Goal: Task Accomplishment & Management: Manage account settings

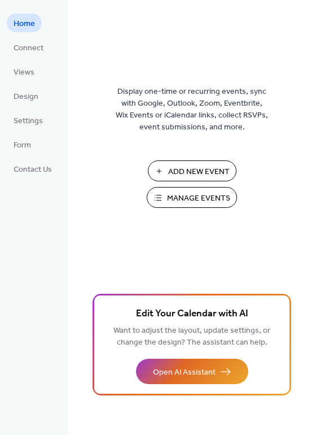
click at [176, 166] on span "Add New Event" at bounding box center [199, 172] width 62 height 12
click at [180, 197] on span "Manage Events" at bounding box center [198, 199] width 63 height 12
click at [183, 194] on span "Manage Events" at bounding box center [198, 199] width 63 height 12
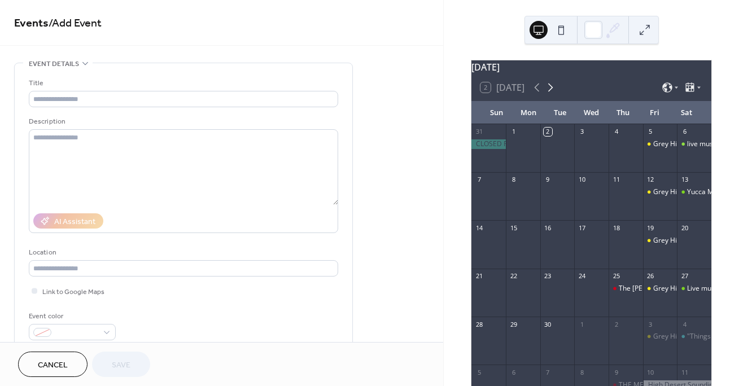
click at [554, 94] on icon at bounding box center [551, 88] width 14 height 14
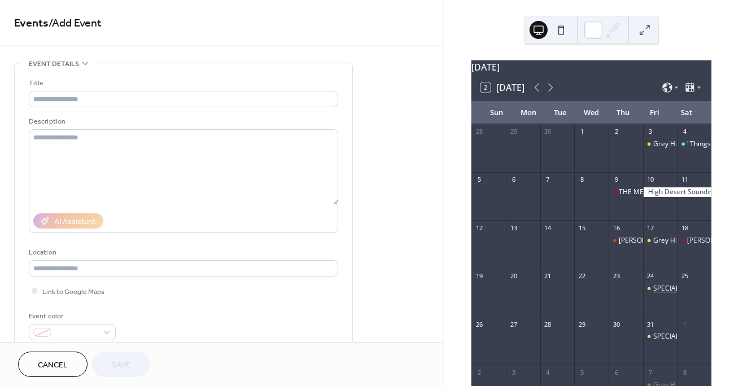
click at [654, 294] on div "SPECIAL THEATRE EVENT! STAY TUNED..." at bounding box center [718, 289] width 129 height 10
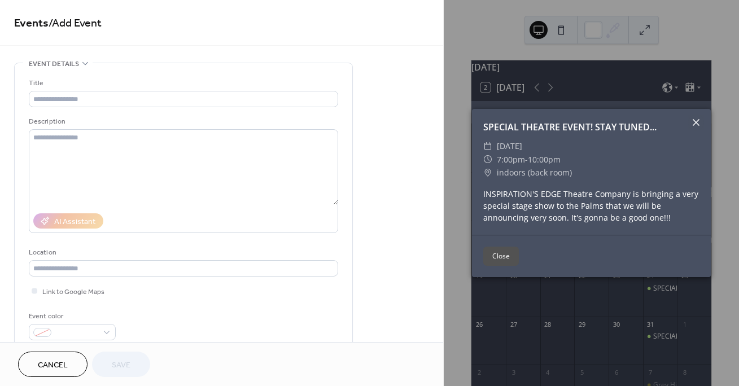
click at [696, 119] on icon at bounding box center [697, 123] width 14 height 14
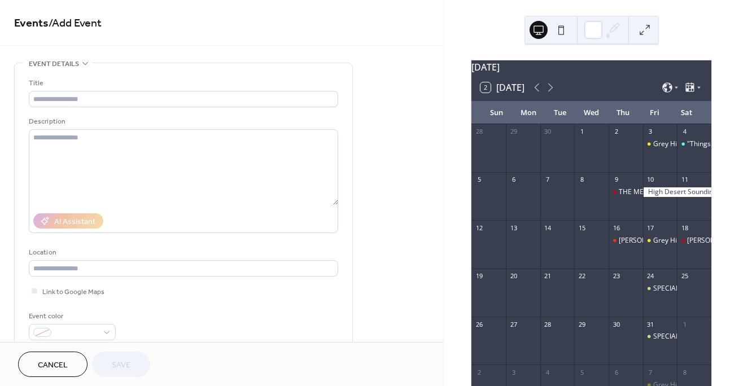
click at [654, 284] on div "24" at bounding box center [660, 276] width 34 height 15
click at [654, 293] on div "SPECIAL THEATRE EVENT! STAY TUNED..." at bounding box center [718, 289] width 129 height 10
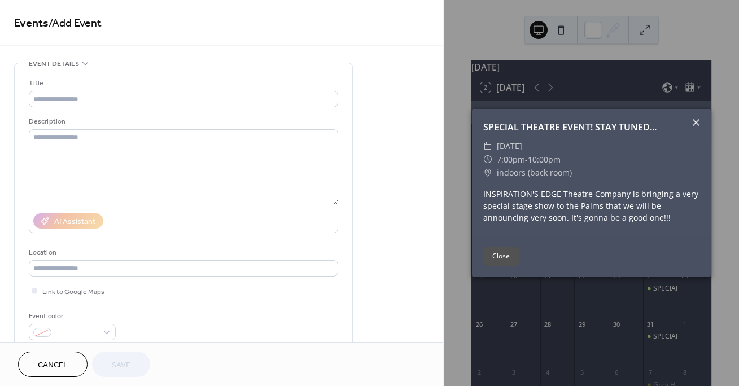
click at [698, 121] on icon at bounding box center [696, 122] width 7 height 7
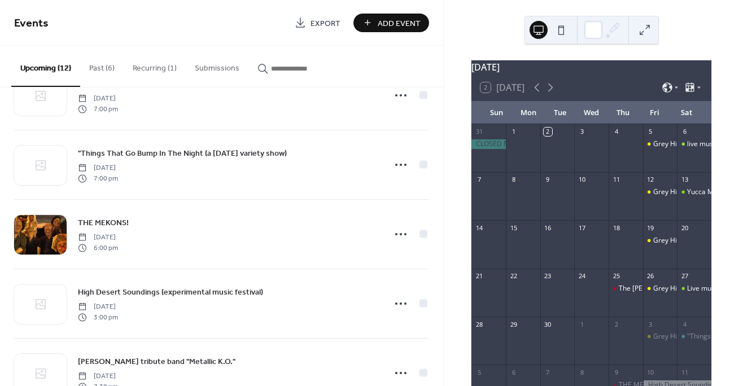
scroll to position [249, 0]
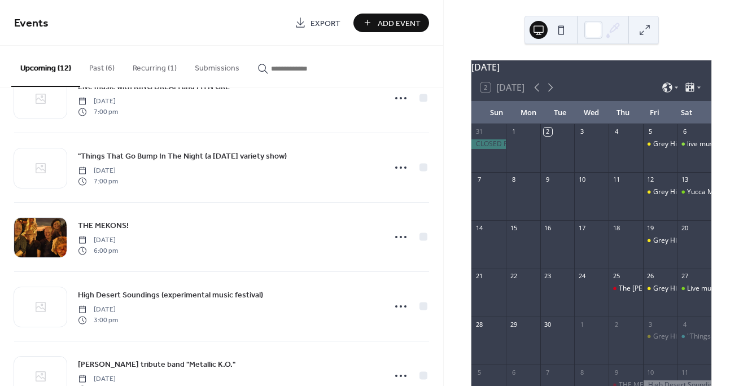
click at [439, 240] on div "live music with KILLER SHEEP Saturday, September 6, 2025 7:30 pm Yucca Man Stud…" at bounding box center [221, 237] width 443 height 299
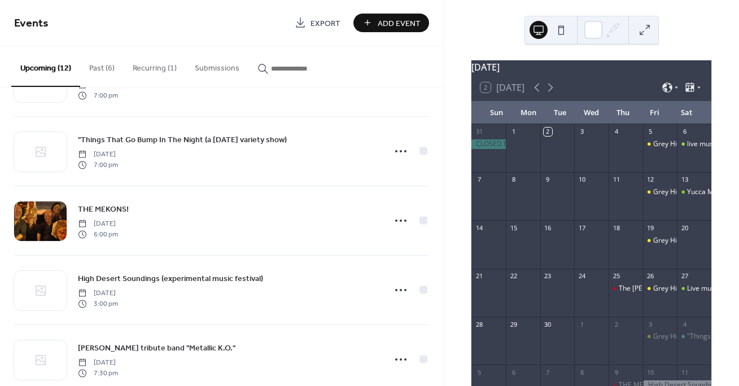
scroll to position [264, 0]
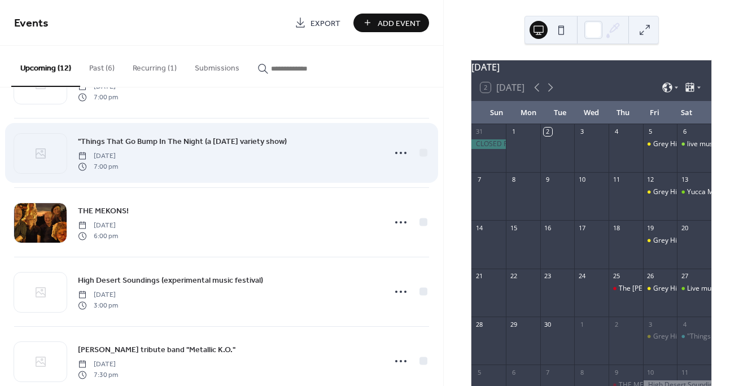
click at [282, 136] on span ""Things That Go Bump In The Night (a Halloween variety show)" at bounding box center [182, 142] width 209 height 12
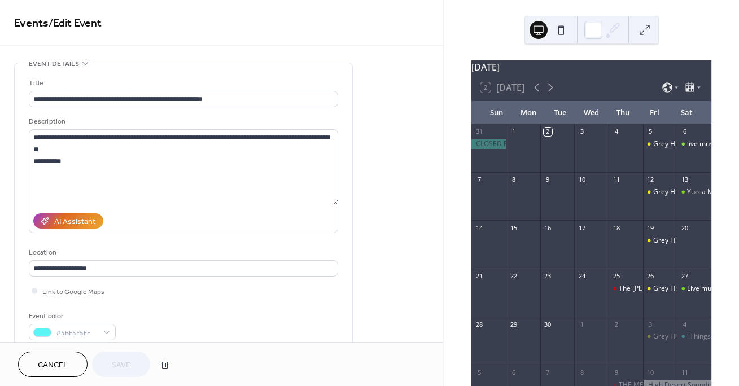
click at [348, 234] on div "**********" at bounding box center [184, 206] width 338 height 286
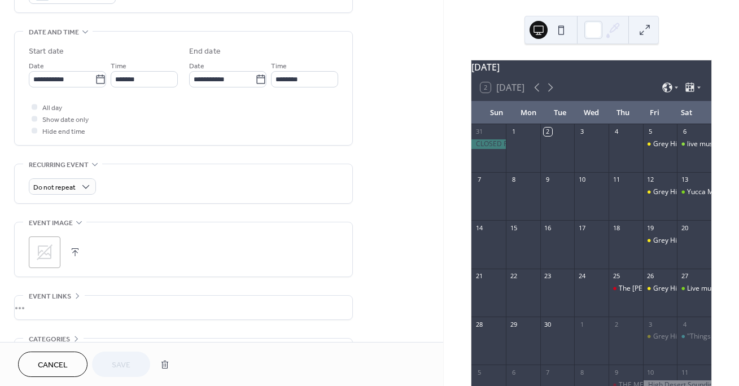
scroll to position [338, 0]
click at [41, 252] on icon at bounding box center [45, 251] width 18 height 18
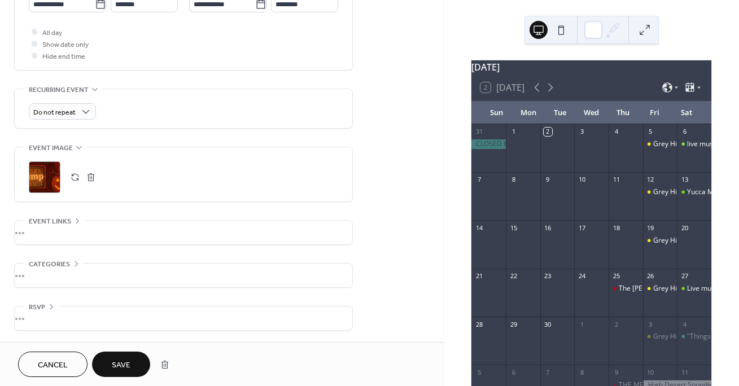
scroll to position [415, 0]
click at [132, 357] on button "Save" at bounding box center [121, 364] width 58 height 25
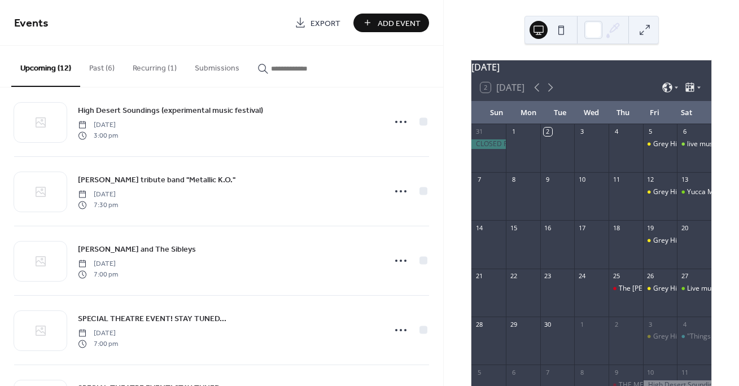
scroll to position [437, 0]
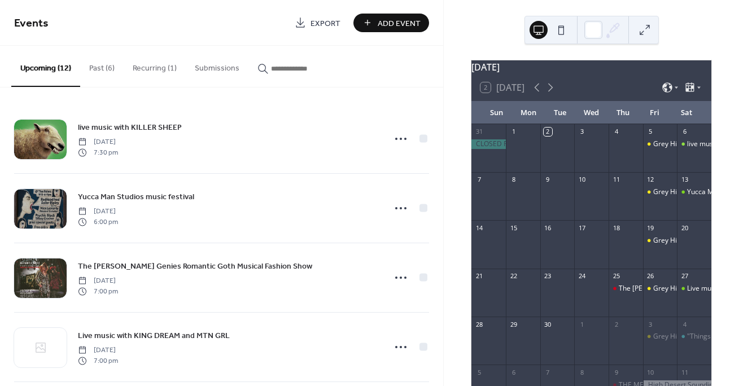
click at [439, 215] on div "live music with KILLER SHEEP Saturday, September 6, 2025 7:30 pm Yucca Man Stud…" at bounding box center [221, 237] width 443 height 299
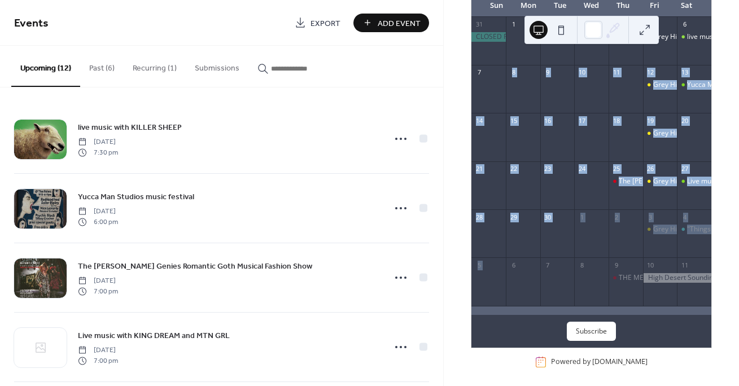
scroll to position [119, 0]
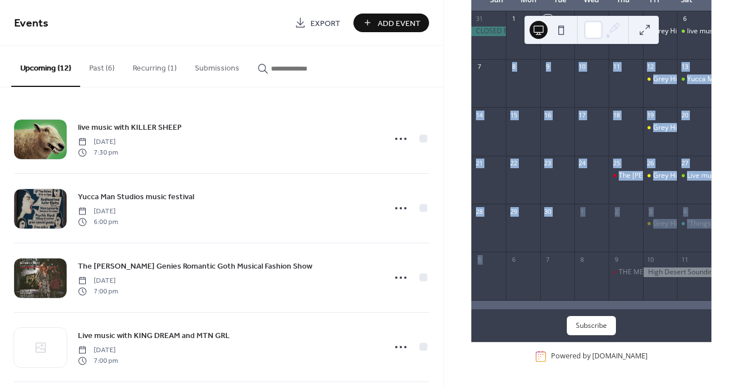
drag, startPoint x: 462, startPoint y: 225, endPoint x: 463, endPoint y: 401, distance: 176.2
click at [463, 386] on html "Events Export Add Event Upcoming (12) Past (6) Recurring (1) Submissions live m…" at bounding box center [369, 193] width 739 height 386
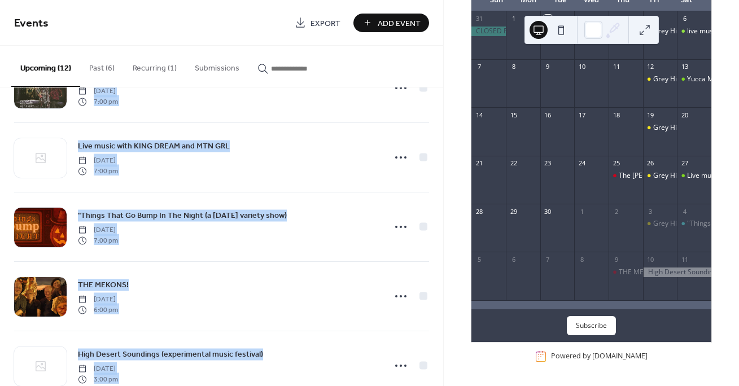
drag, startPoint x: 433, startPoint y: 181, endPoint x: 438, endPoint y: 394, distance: 212.4
click at [438, 386] on html "Events Export Add Event Upcoming (12) Past (6) Recurring (1) Submissions live m…" at bounding box center [369, 193] width 739 height 386
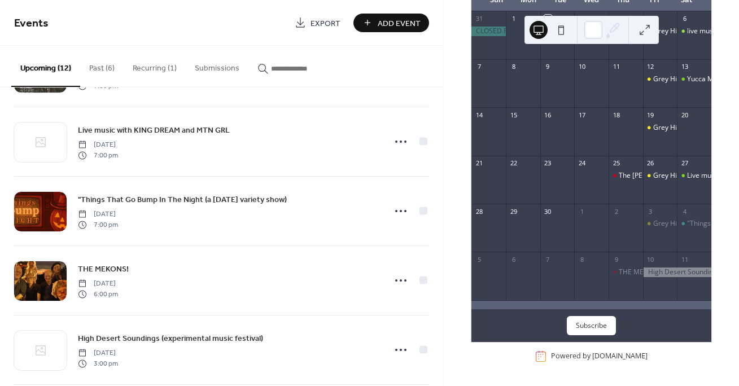
click at [454, 286] on div "September 2025 2 Today Sun Mon Tue Wed Thu Fri Sat 31 1 2 3 4 5 Grey Hill's Ope…" at bounding box center [591, 193] width 295 height 386
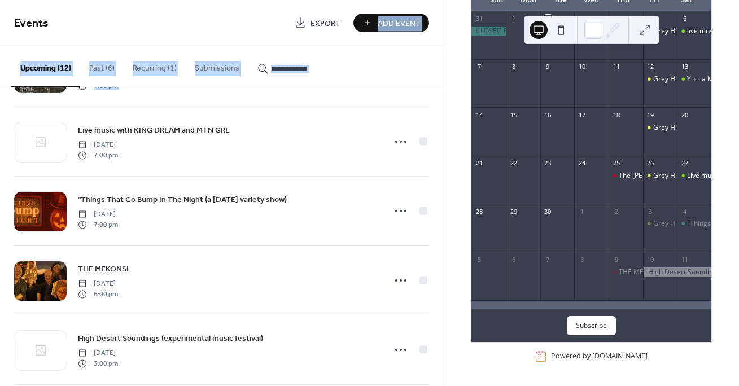
drag, startPoint x: 443, startPoint y: 6, endPoint x: 427, endPoint y: 95, distance: 90.6
click at [427, 95] on div "Events Export Add Event Upcoming (12) Past (6) Recurring (1) Submissions live m…" at bounding box center [221, 193] width 443 height 386
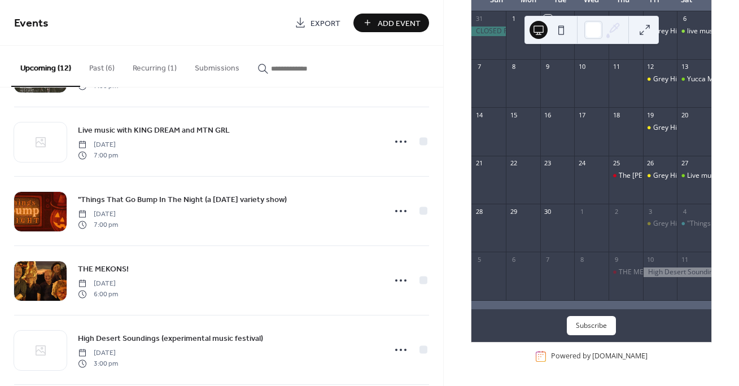
click at [427, 95] on div "live music with KILLER SHEEP Saturday, September 6, 2025 7:30 pm Yucca Man Stud…" at bounding box center [221, 237] width 443 height 299
click at [437, 95] on div "live music with KILLER SHEEP Saturday, September 6, 2025 7:30 pm Yucca Man Stud…" at bounding box center [221, 237] width 443 height 299
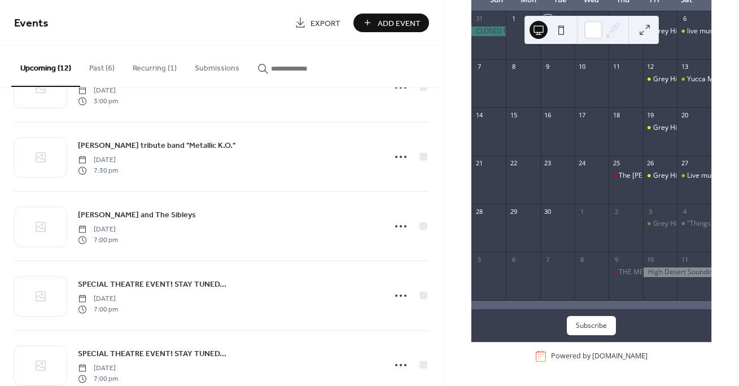
scroll to position [472, 0]
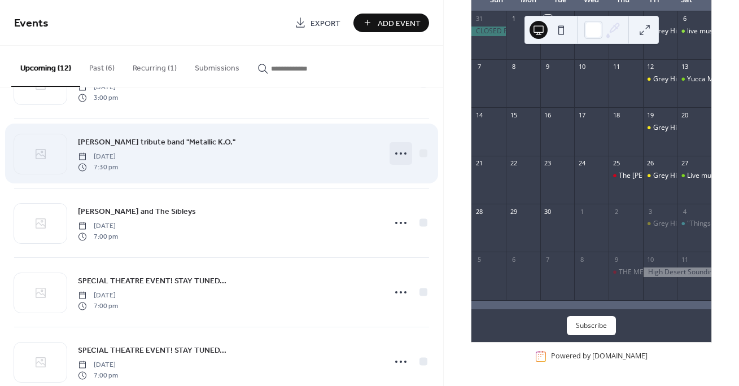
click at [395, 153] on circle at bounding box center [396, 154] width 2 height 2
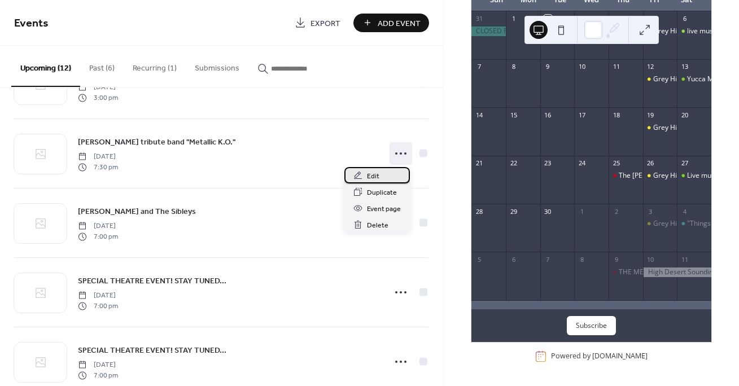
click at [374, 171] on span "Edit" at bounding box center [373, 177] width 12 height 12
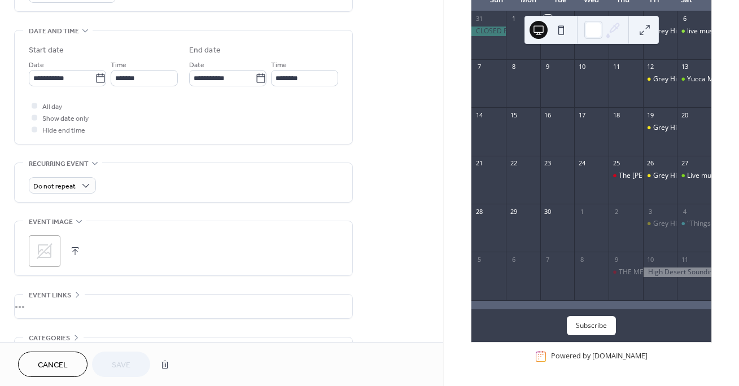
scroll to position [352, 0]
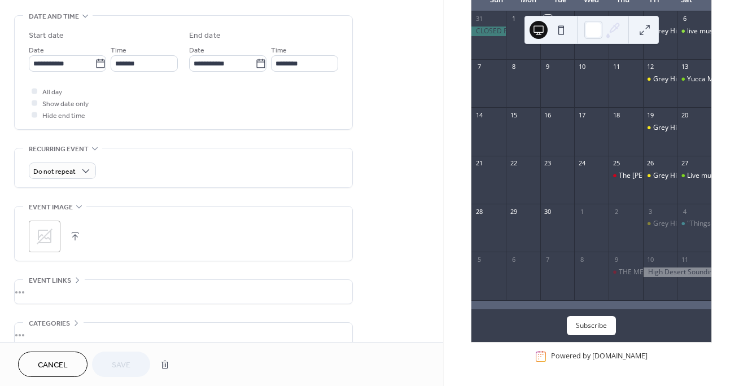
click at [45, 238] on icon at bounding box center [45, 237] width 18 height 18
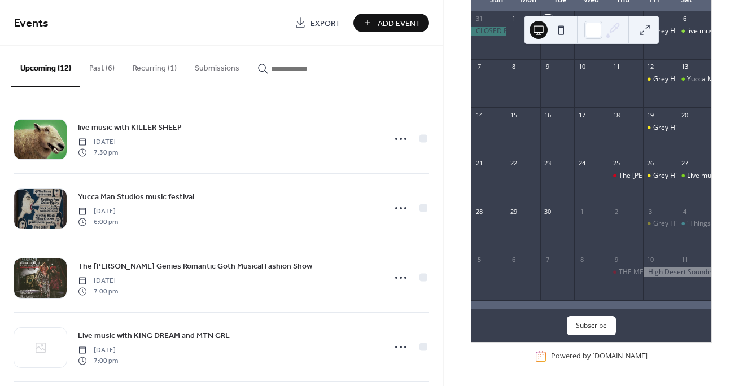
click at [440, 66] on div "Upcoming (12) Past (6) Recurring (1) Submissions" at bounding box center [221, 67] width 443 height 42
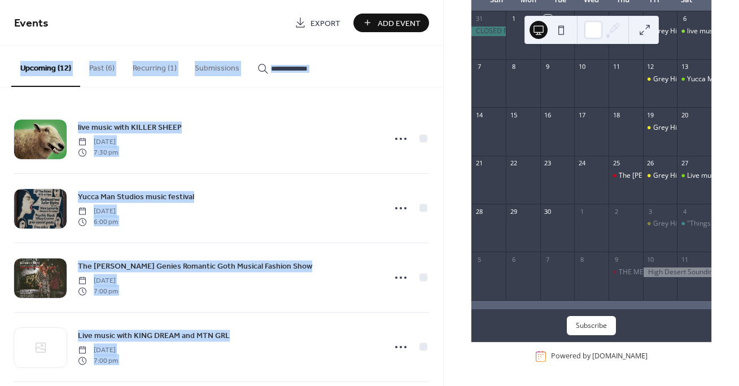
drag, startPoint x: 443, startPoint y: 73, endPoint x: 433, endPoint y: 410, distance: 337.4
click at [433, 386] on html "Events Export Add Event Upcoming (12) Past (6) Recurring (1) Submissions live m…" at bounding box center [369, 193] width 739 height 386
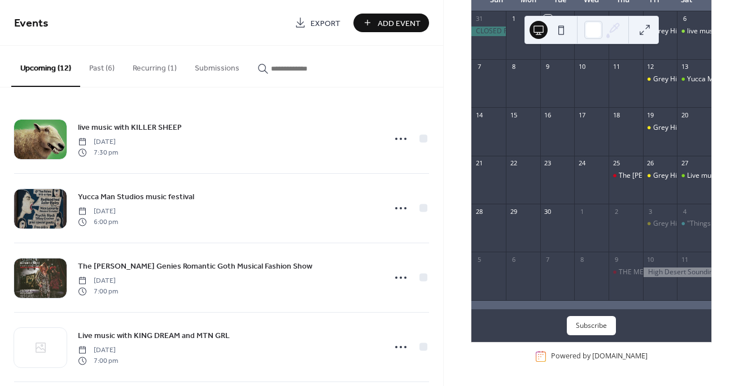
click at [443, 337] on div "live music with KILLER SHEEP Saturday, September 6, 2025 7:30 pm Yucca Man Stud…" at bounding box center [221, 237] width 443 height 299
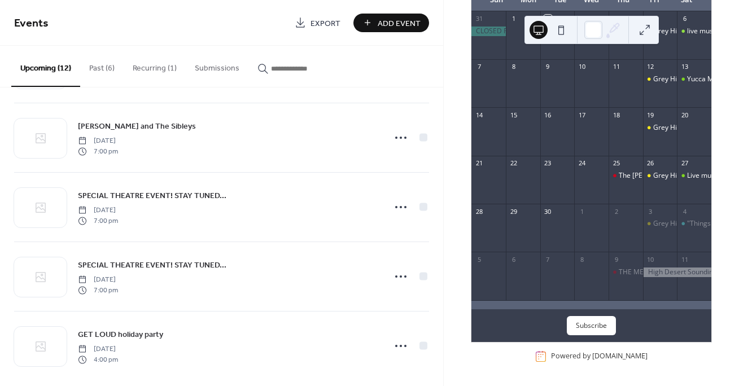
scroll to position [568, 0]
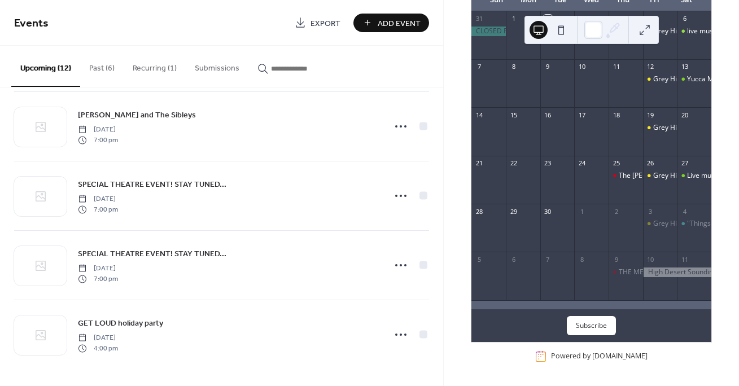
drag, startPoint x: 439, startPoint y: 330, endPoint x: 438, endPoint y: 301, distance: 29.4
click at [438, 301] on div "live music with KILLER SHEEP Saturday, September 6, 2025 7:30 pm Yucca Man Stud…" at bounding box center [221, 237] width 443 height 299
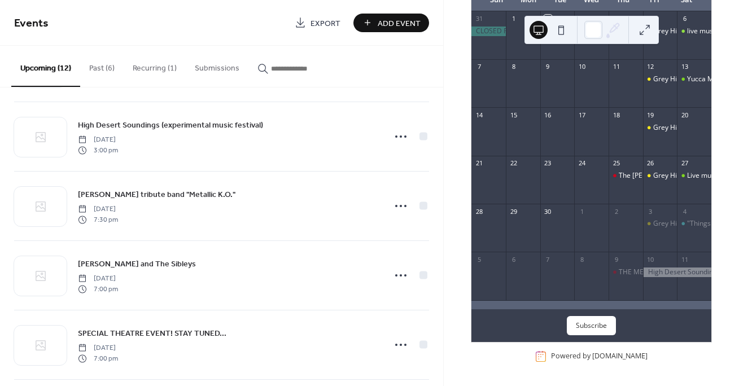
scroll to position [432, 0]
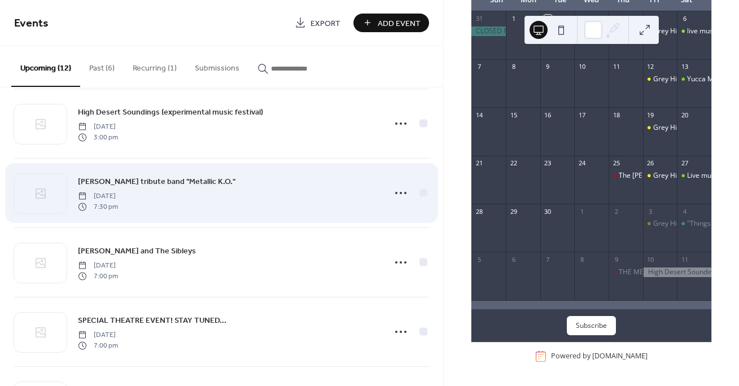
click at [118, 199] on span "Thursday, October 16, 2025" at bounding box center [98, 196] width 40 height 10
click at [140, 182] on span "Iggy Pop tribute band "Metallic K.O."" at bounding box center [157, 182] width 158 height 12
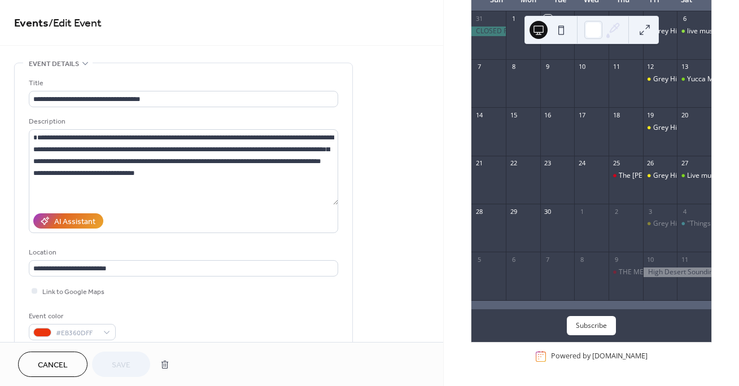
click at [351, 141] on div "**********" at bounding box center [184, 206] width 338 height 286
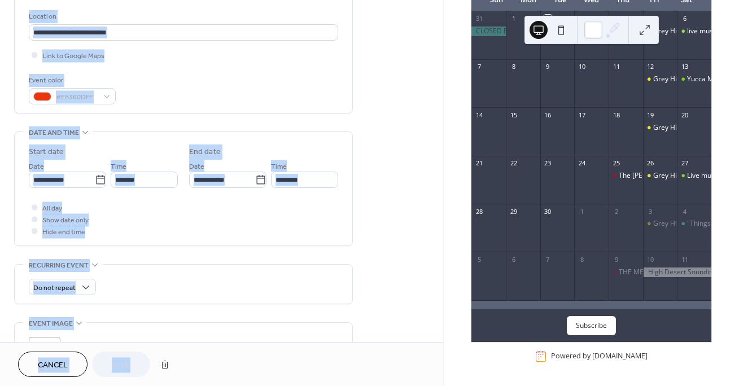
scroll to position [300, 0]
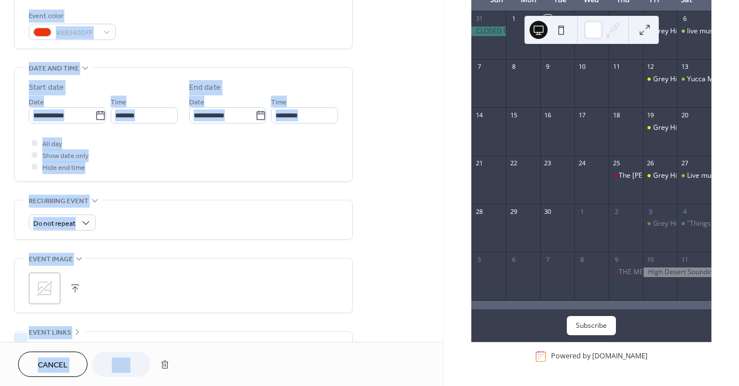
drag, startPoint x: 352, startPoint y: 147, endPoint x: 344, endPoint y: 363, distance: 215.9
click at [344, 363] on div "**********" at bounding box center [221, 193] width 443 height 386
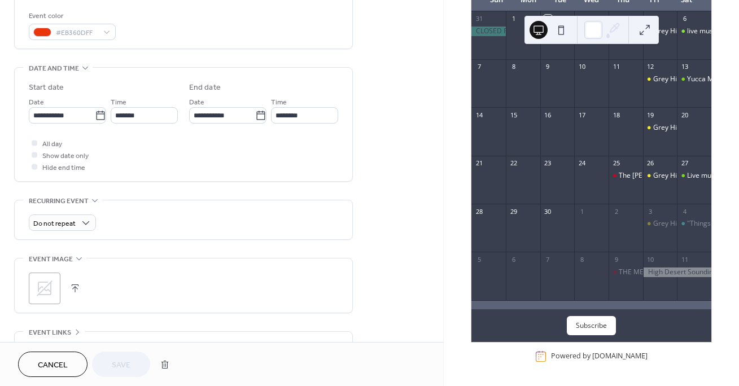
click at [445, 211] on div "September 2025 2 Today Sun Mon Tue Wed Thu Fri Sat 31 1 2 3 4 5 Grey Hill's Ope…" at bounding box center [591, 193] width 295 height 386
click at [42, 297] on icon at bounding box center [45, 289] width 16 height 16
click at [119, 367] on span "Save" at bounding box center [121, 366] width 19 height 12
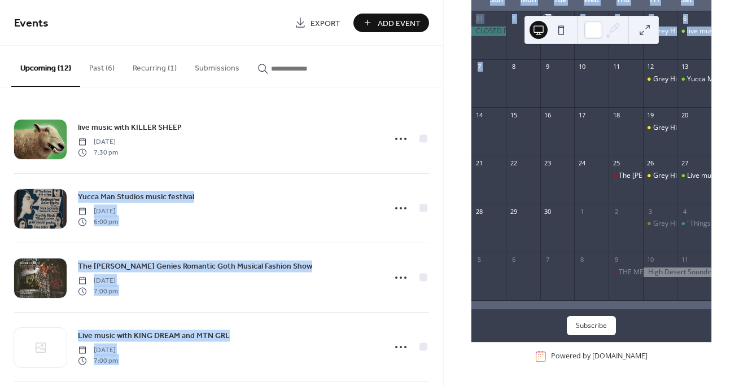
drag, startPoint x: 443, startPoint y: 171, endPoint x: 447, endPoint y: 197, distance: 25.6
click at [447, 197] on div "Events Export Add Event Upcoming (12) Past (6) Recurring (1) Submissions live m…" at bounding box center [369, 193] width 739 height 386
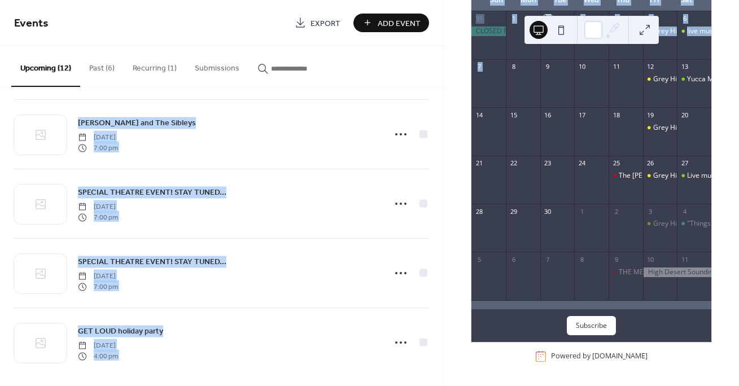
scroll to position [563, 0]
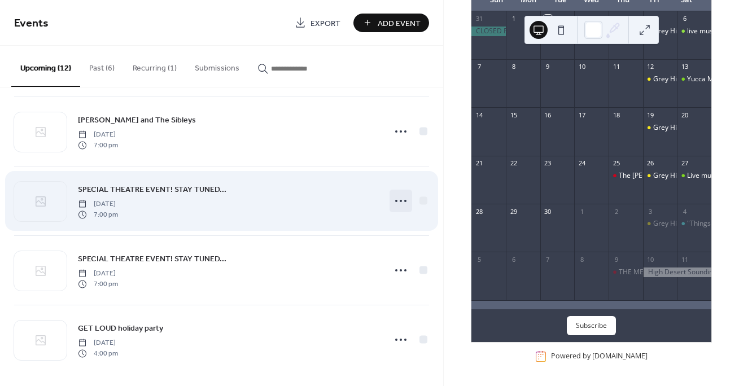
click at [397, 198] on icon at bounding box center [401, 201] width 18 height 18
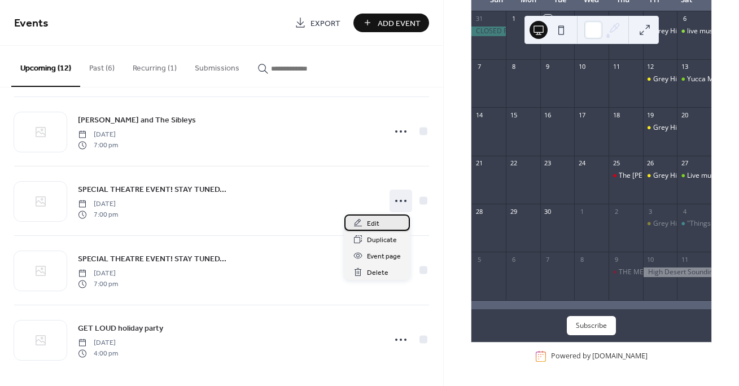
click at [377, 225] on span "Edit" at bounding box center [373, 224] width 12 height 12
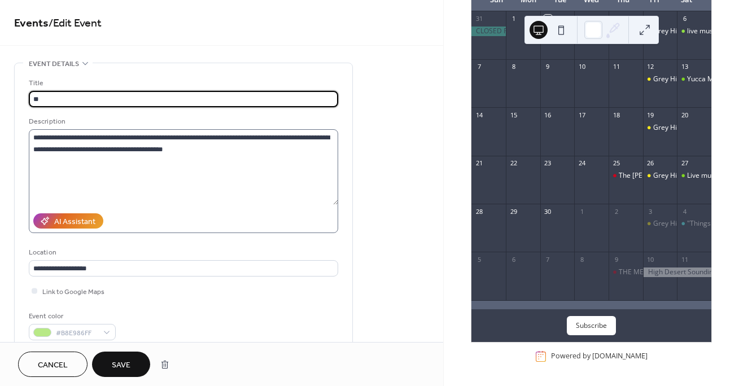
type input "*"
type input "**********"
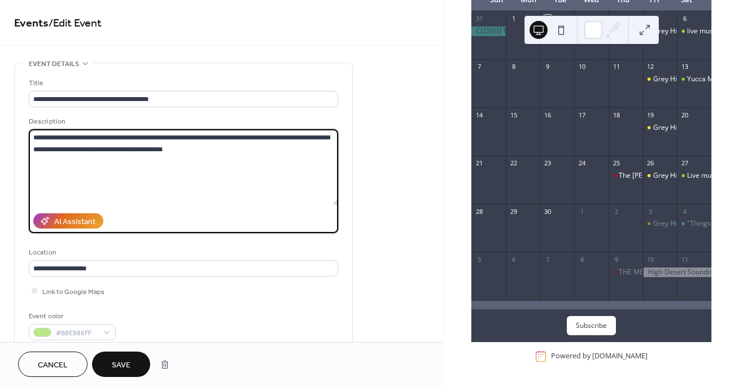
drag, startPoint x: 204, startPoint y: 140, endPoint x: 220, endPoint y: 141, distance: 16.5
click at [220, 141] on textarea "**********" at bounding box center [184, 167] width 310 height 76
click at [246, 141] on textarea "**********" at bounding box center [184, 167] width 310 height 76
drag, startPoint x: 69, startPoint y: 151, endPoint x: 50, endPoint y: 154, distance: 19.4
click at [50, 154] on textarea "**********" at bounding box center [184, 167] width 310 height 76
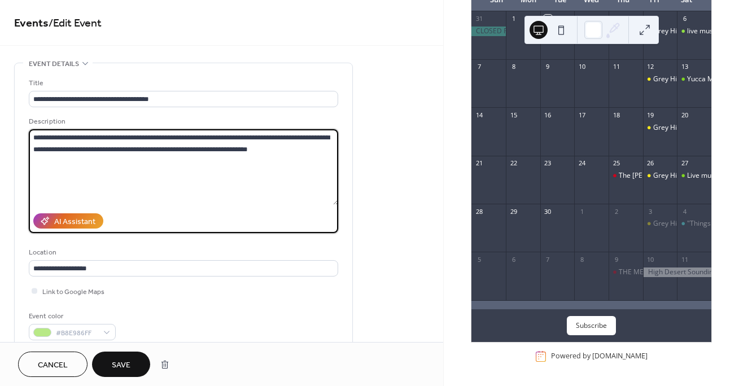
drag, startPoint x: 282, startPoint y: 153, endPoint x: 89, endPoint y: 150, distance: 193.2
click at [89, 150] on textarea "**********" at bounding box center [184, 167] width 310 height 76
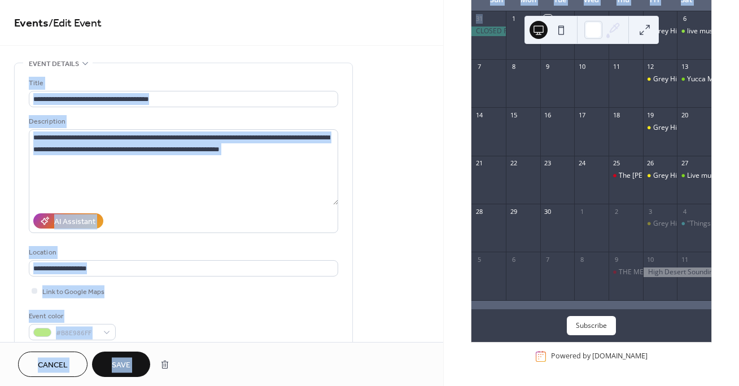
drag, startPoint x: 440, startPoint y: 72, endPoint x: 448, endPoint y: 164, distance: 93.0
click at [450, 169] on div "**********" at bounding box center [369, 193] width 739 height 386
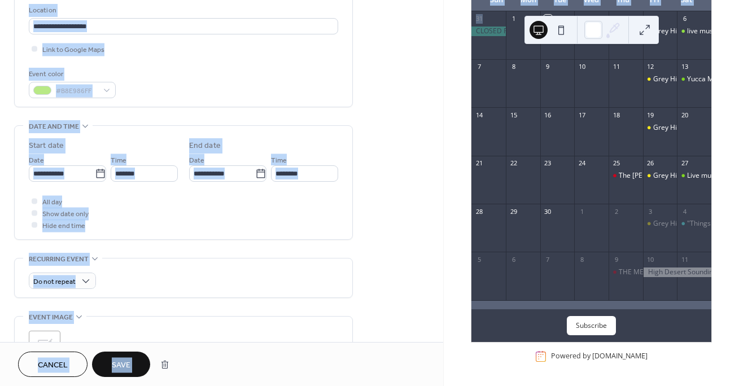
scroll to position [415, 0]
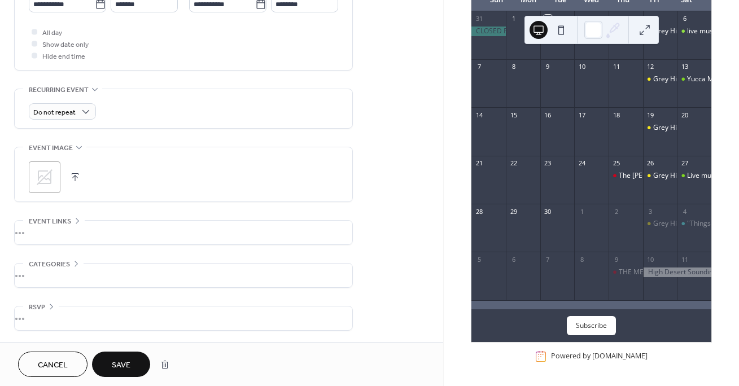
click at [51, 167] on div ";" at bounding box center [45, 178] width 32 height 32
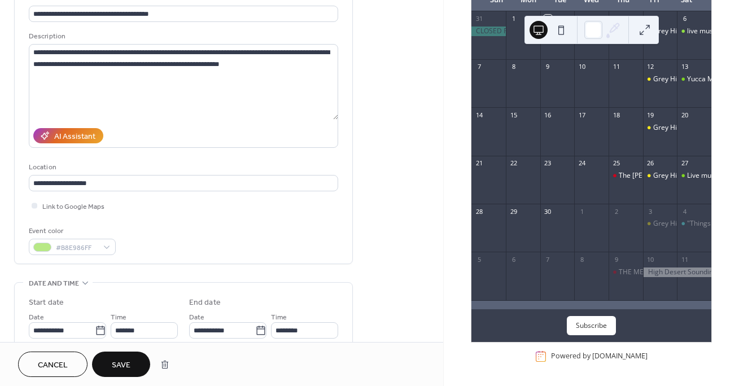
scroll to position [81, 0]
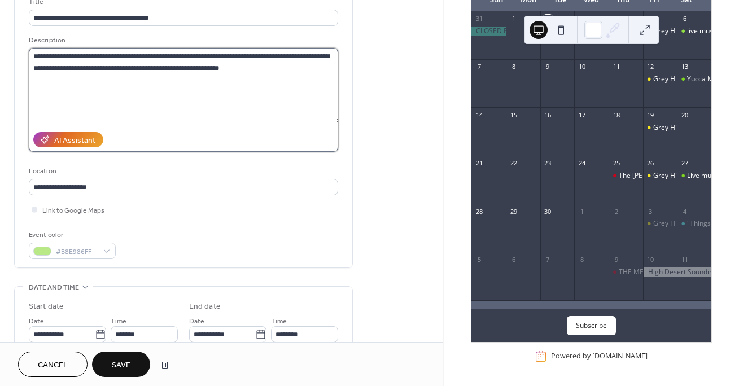
click at [272, 70] on textarea "**********" at bounding box center [184, 86] width 310 height 76
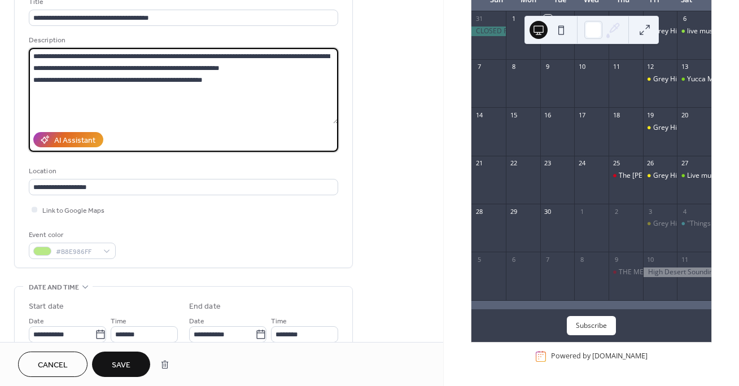
type textarea "**********"
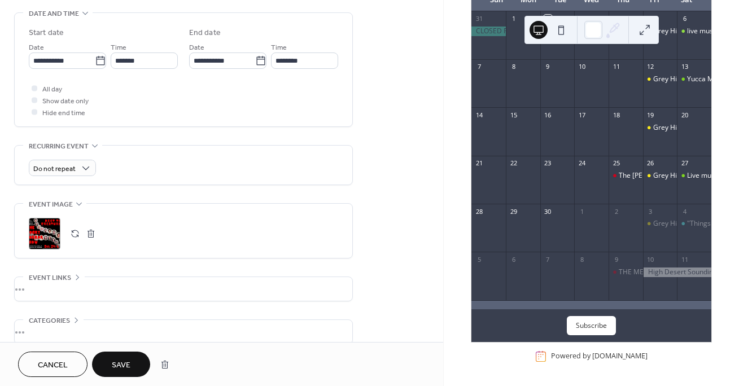
scroll to position [389, 0]
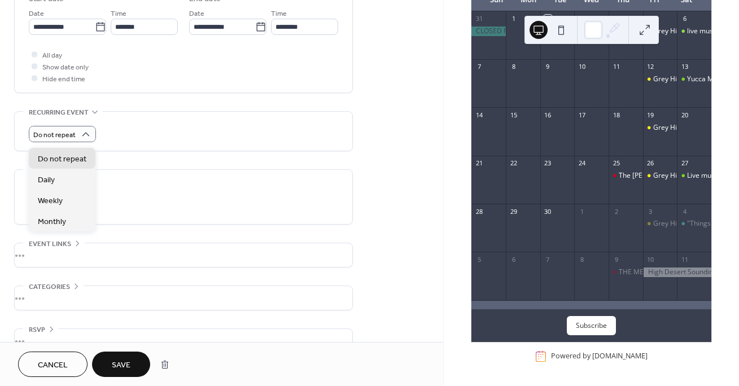
click at [145, 142] on div "Do not repeat" at bounding box center [184, 134] width 310 height 16
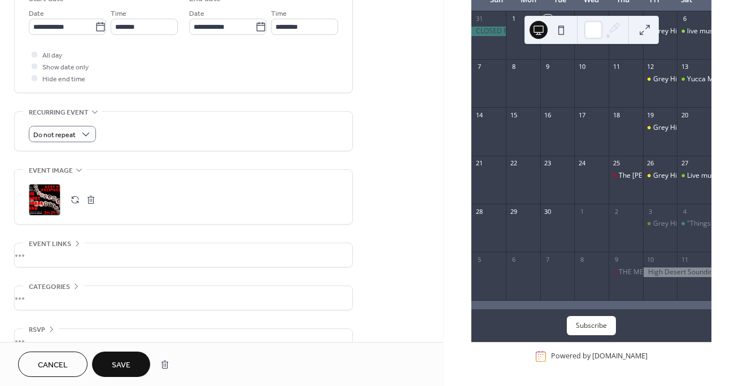
click at [49, 259] on div "•••" at bounding box center [184, 255] width 338 height 24
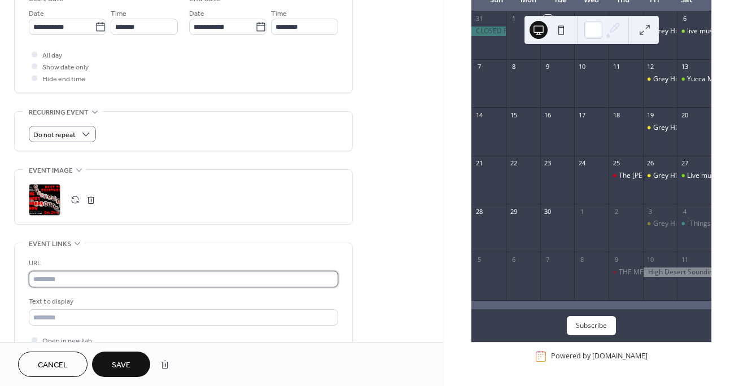
click at [50, 285] on input "text" at bounding box center [184, 279] width 310 height 16
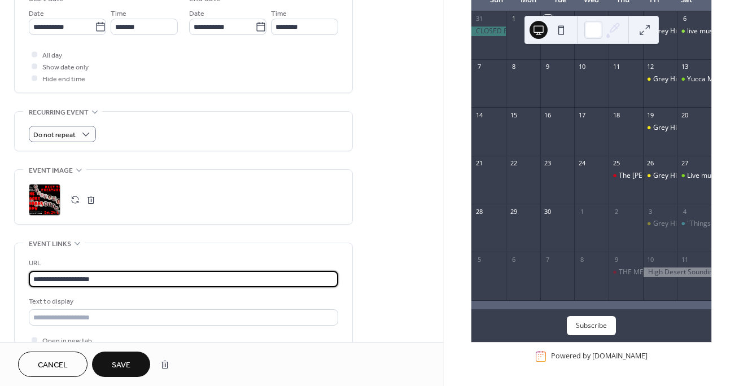
type input "**********"
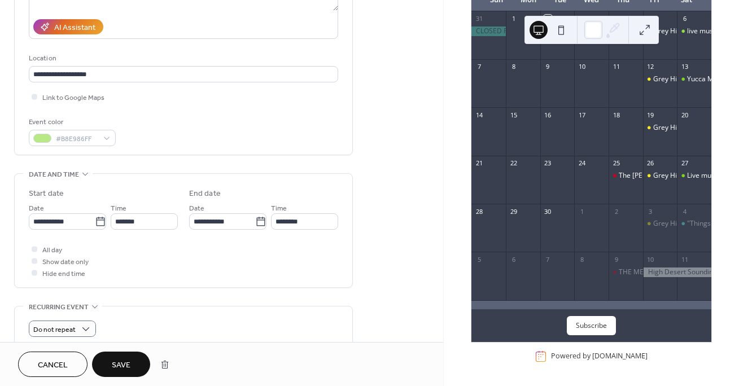
scroll to position [199, 0]
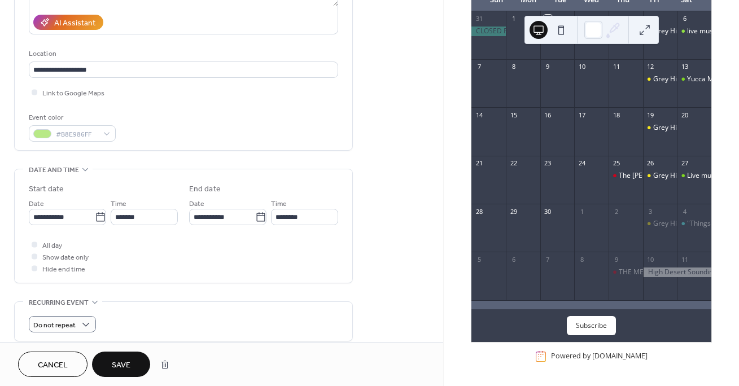
click at [120, 366] on span "Save" at bounding box center [121, 366] width 19 height 12
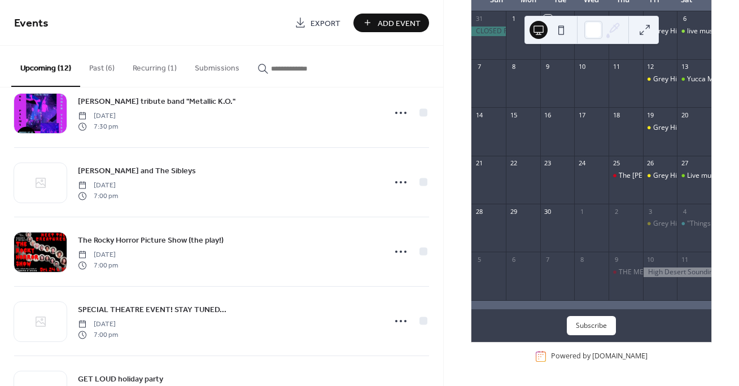
scroll to position [514, 0]
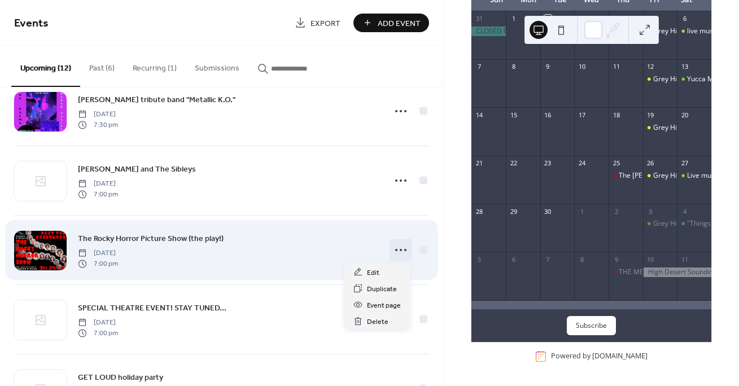
click at [398, 247] on icon at bounding box center [401, 250] width 18 height 18
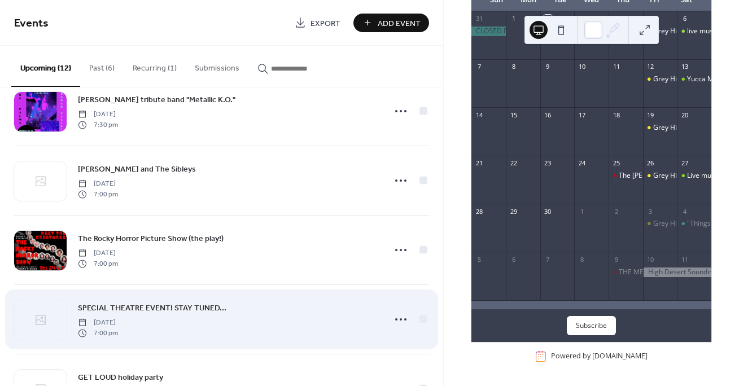
click at [278, 304] on div "SPECIAL THEATRE EVENT! STAY TUNED... Friday, October 31, 2025 7:00 pm" at bounding box center [228, 320] width 300 height 36
click at [420, 319] on div at bounding box center [424, 319] width 8 height 8
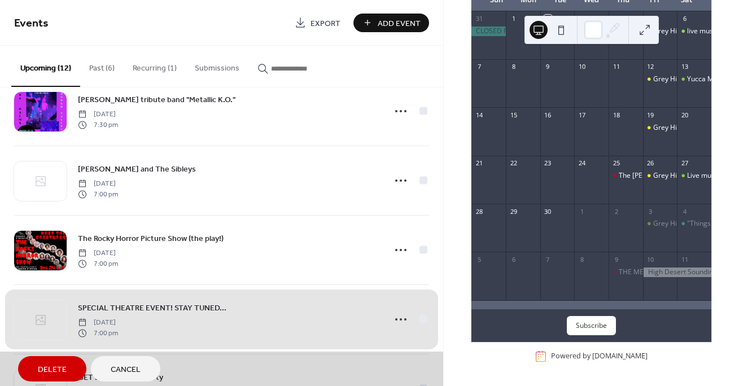
click at [52, 365] on span "Delete" at bounding box center [52, 370] width 29 height 12
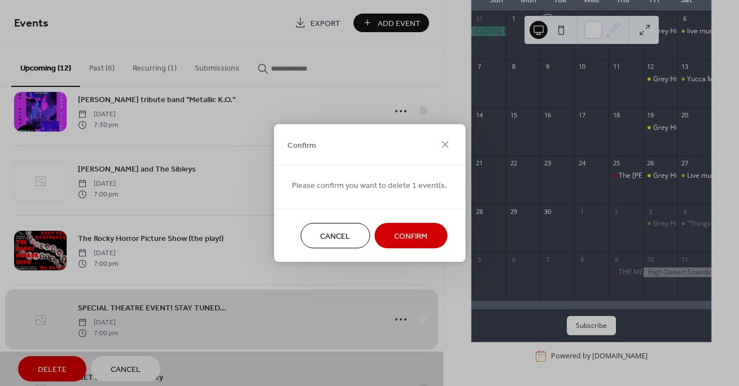
click at [407, 233] on span "Confirm" at bounding box center [410, 237] width 33 height 12
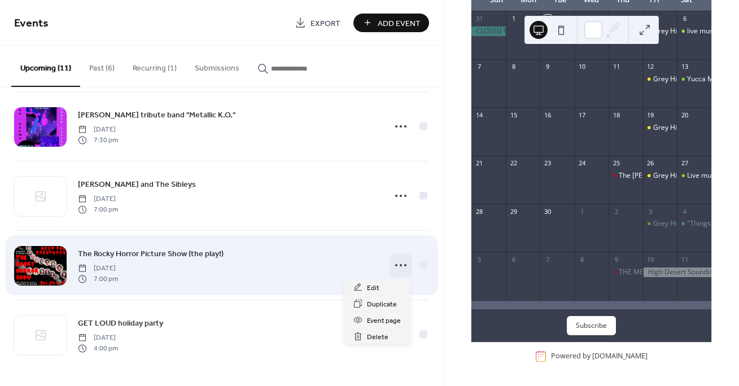
click at [397, 262] on icon at bounding box center [401, 265] width 18 height 18
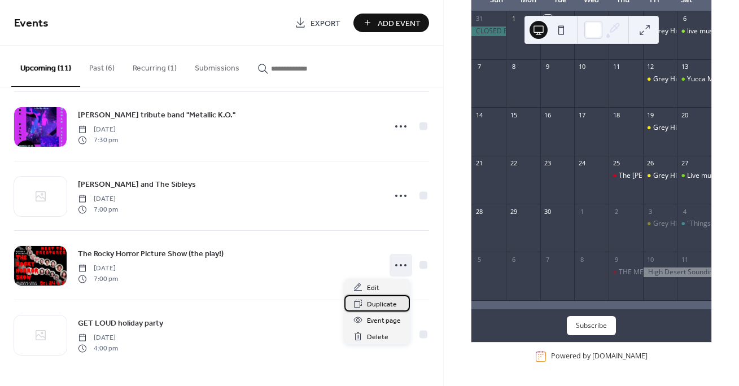
click at [382, 303] on span "Duplicate" at bounding box center [382, 305] width 30 height 12
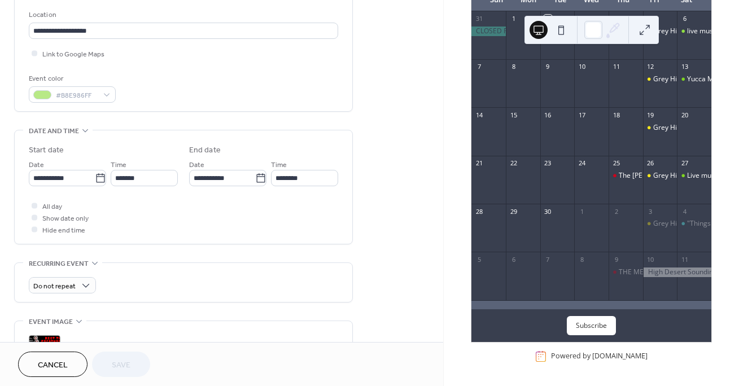
scroll to position [242, 0]
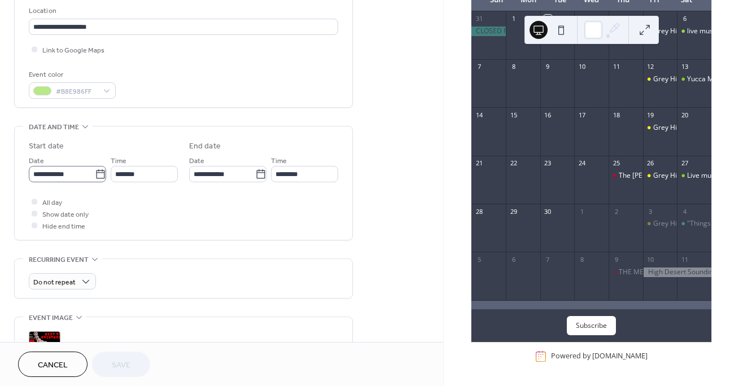
click at [96, 174] on icon at bounding box center [100, 173] width 8 height 9
click at [95, 174] on input "**********" at bounding box center [62, 174] width 66 height 16
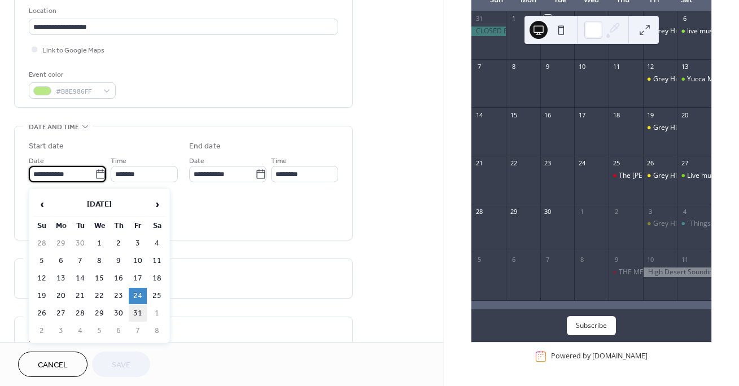
click at [137, 312] on td "31" at bounding box center [138, 314] width 18 height 16
type input "**********"
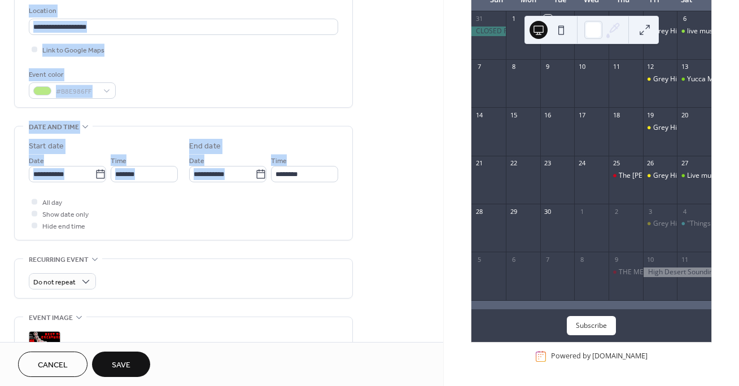
drag, startPoint x: 440, startPoint y: 173, endPoint x: 442, endPoint y: 182, distance: 8.8
click at [442, 182] on div "**********" at bounding box center [221, 171] width 443 height 342
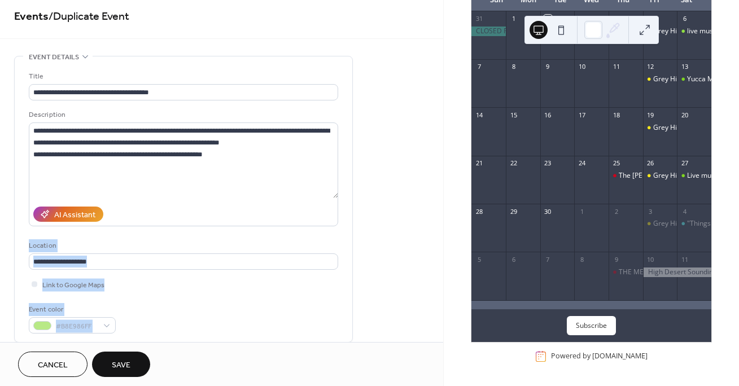
scroll to position [0, 0]
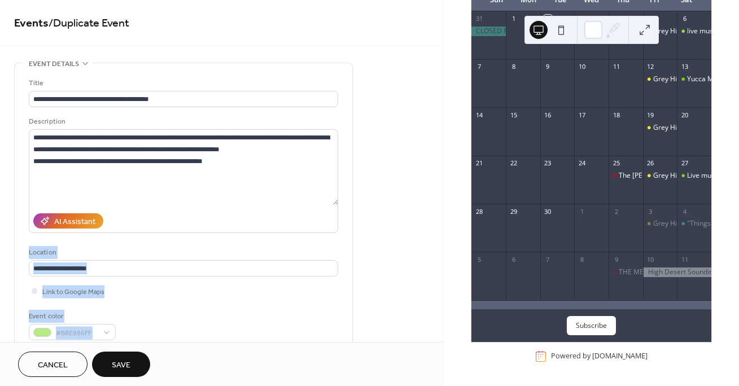
click at [120, 368] on span "Save" at bounding box center [121, 366] width 19 height 12
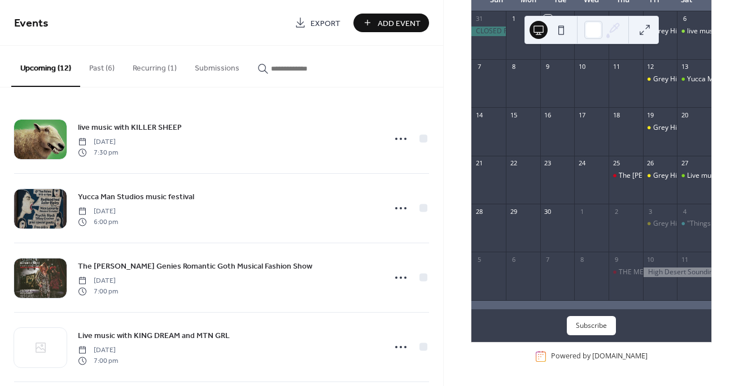
click at [729, 45] on div "September 2025 2 Today Sun Mon Tue Wed Thu Fri Sat 31 1 2 3 4 5 Grey Hill's Ope…" at bounding box center [591, 193] width 295 height 386
click at [598, 95] on div at bounding box center [591, 89] width 34 height 29
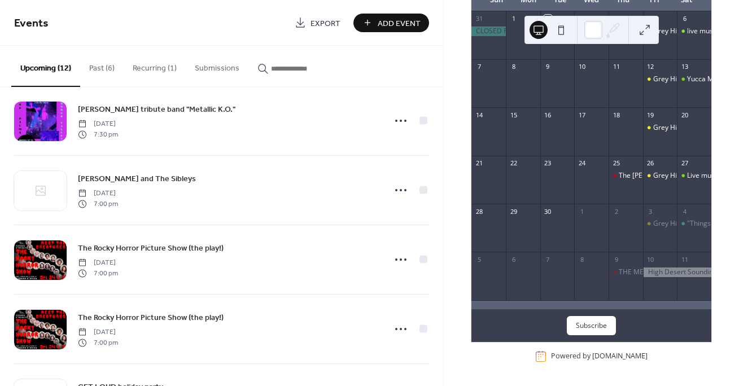
scroll to position [568, 0]
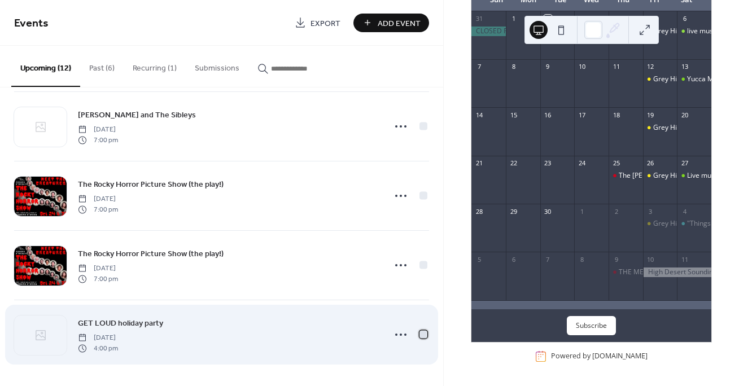
click at [420, 334] on div at bounding box center [424, 334] width 8 height 8
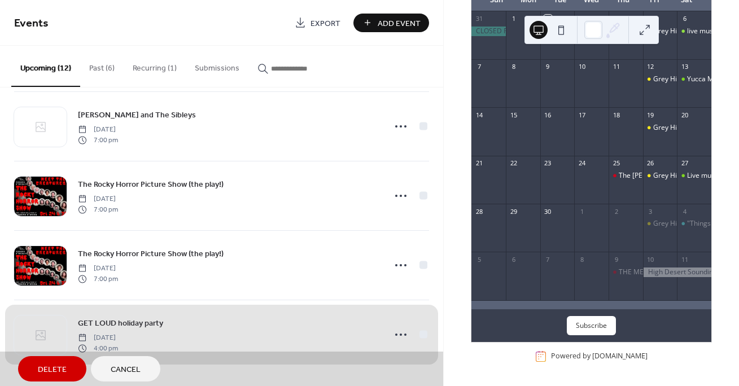
click at [57, 364] on span "Delete" at bounding box center [52, 370] width 29 height 12
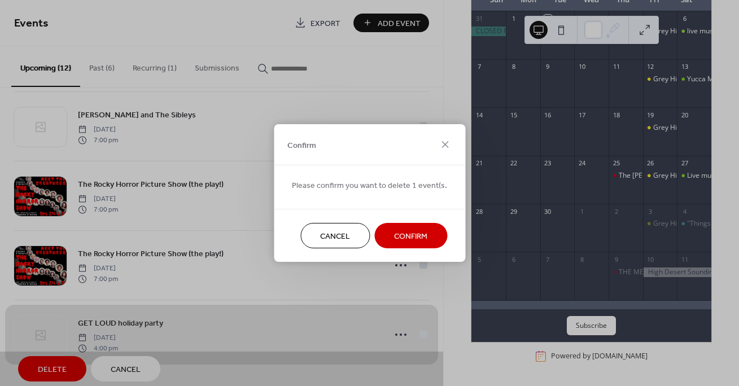
click at [395, 238] on span "Confirm" at bounding box center [410, 237] width 33 height 12
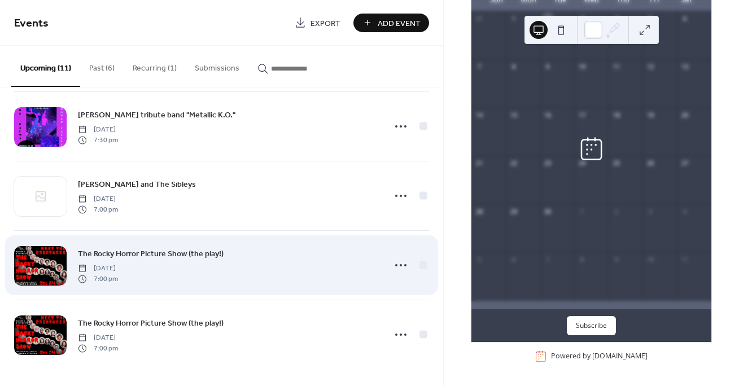
scroll to position [499, 0]
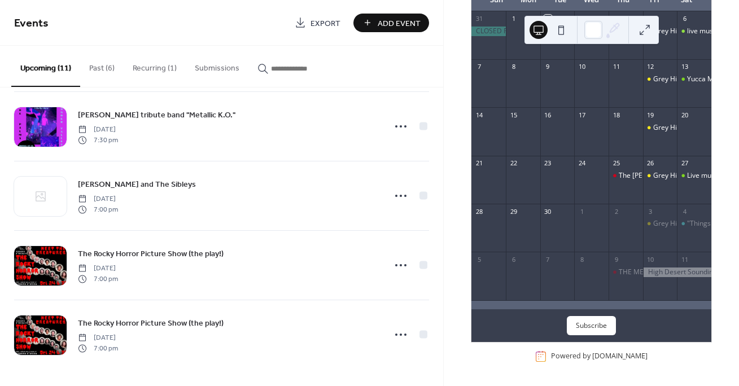
click at [397, 25] on span "Add Event" at bounding box center [399, 24] width 43 height 12
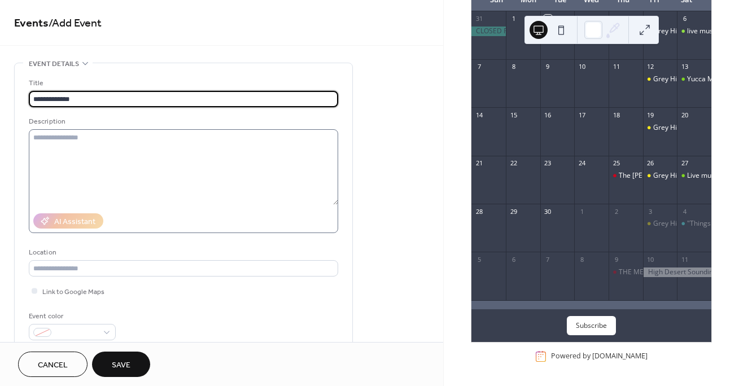
type input "**********"
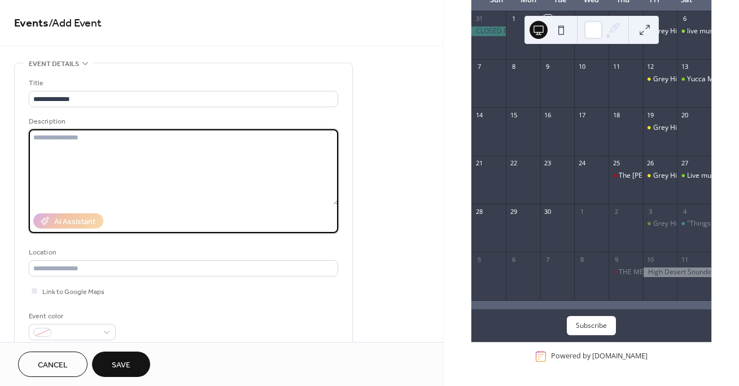
click at [173, 168] on textarea at bounding box center [184, 167] width 310 height 76
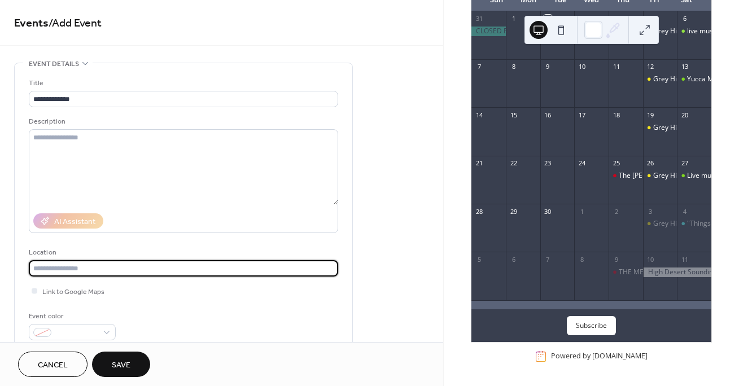
click at [133, 267] on input "text" at bounding box center [184, 268] width 310 height 16
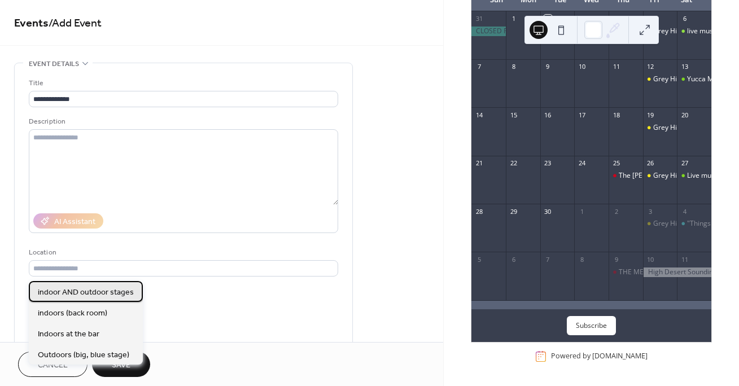
click at [117, 292] on span "indoor AND outdoor stages" at bounding box center [86, 293] width 96 height 12
type input "**********"
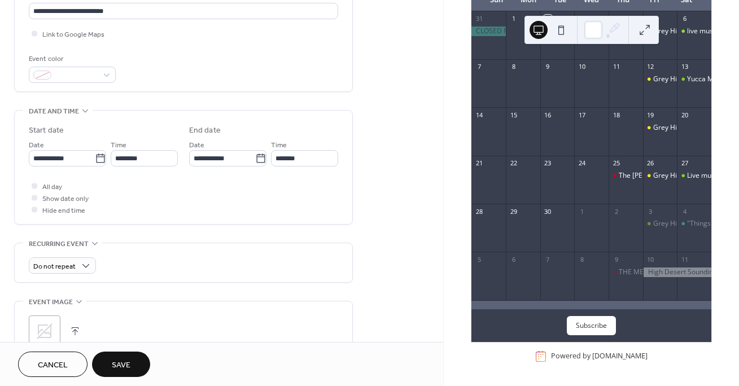
scroll to position [259, 0]
click at [99, 162] on icon at bounding box center [100, 157] width 11 height 11
click at [95, 162] on input "**********" at bounding box center [62, 157] width 66 height 16
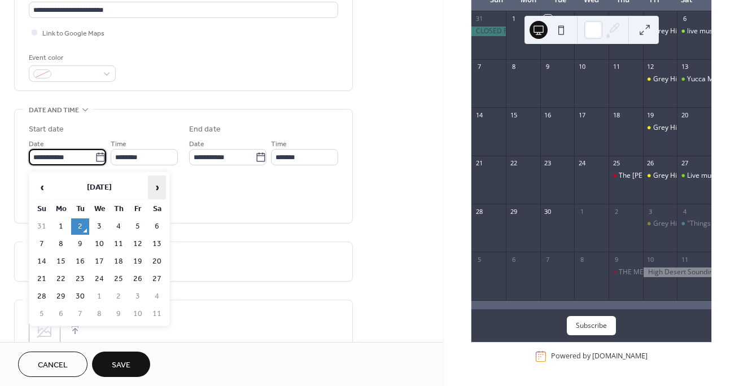
click at [159, 188] on span "›" at bounding box center [157, 187] width 17 height 23
click at [159, 246] on td "13" at bounding box center [157, 244] width 18 height 16
type input "**********"
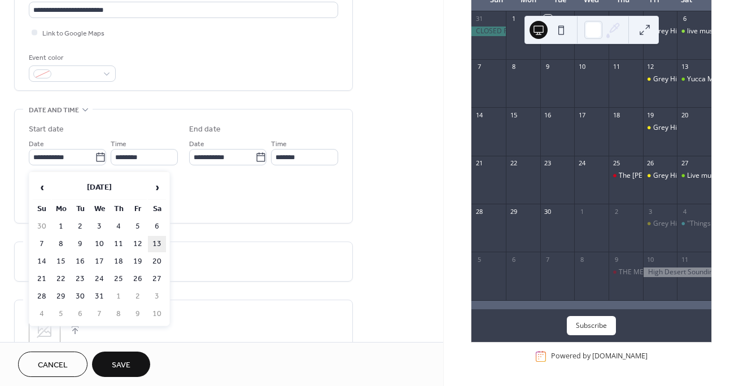
type input "**********"
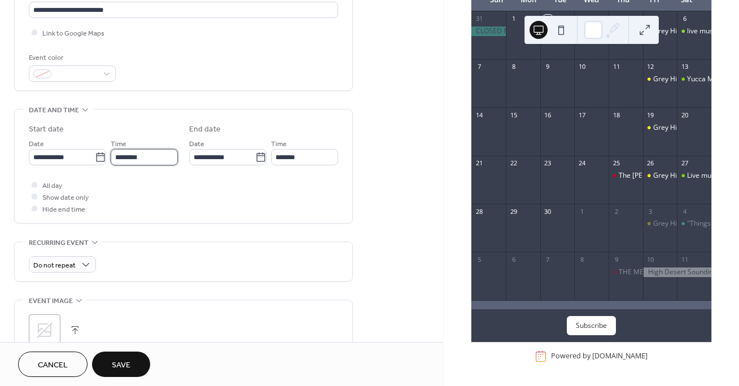
click at [128, 163] on input "********" at bounding box center [144, 157] width 67 height 16
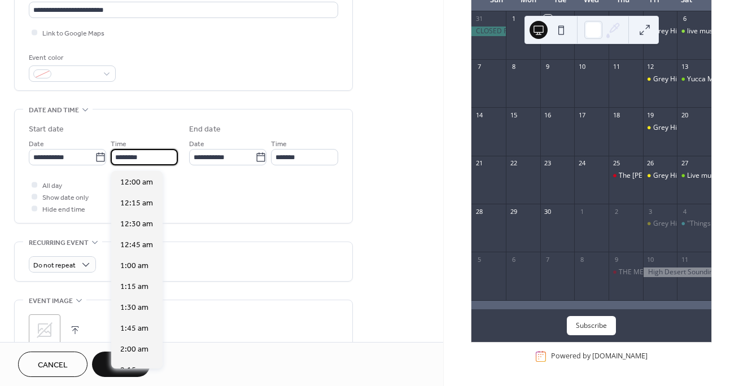
scroll to position [1003, 0]
drag, startPoint x: 122, startPoint y: 163, endPoint x: 114, endPoint y: 162, distance: 8.5
click at [114, 162] on input "********" at bounding box center [144, 157] width 67 height 16
click at [121, 161] on input "*******" at bounding box center [144, 157] width 67 height 16
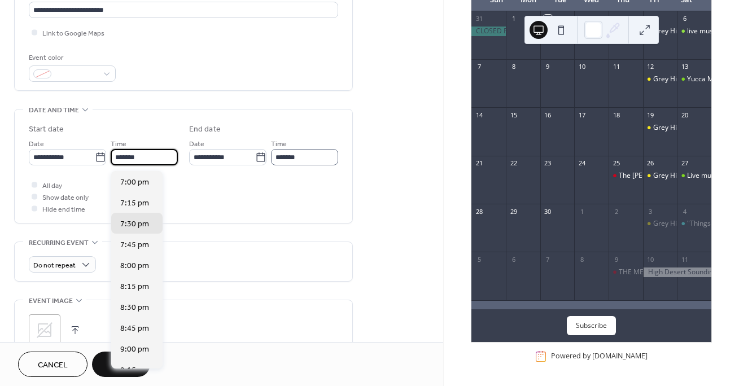
type input "*******"
click at [290, 163] on input "*******" at bounding box center [304, 157] width 67 height 16
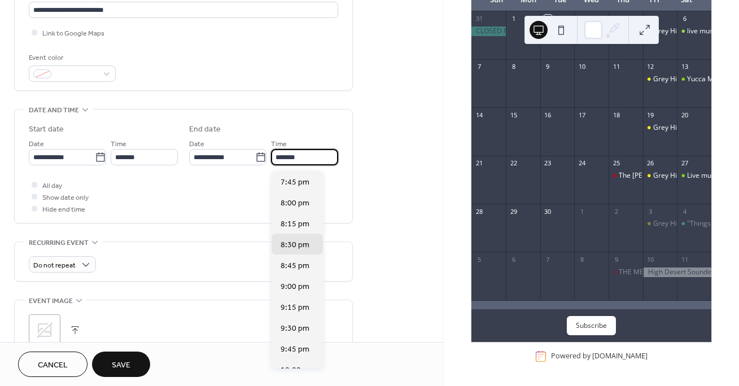
drag, startPoint x: 280, startPoint y: 160, endPoint x: 271, endPoint y: 161, distance: 9.1
click at [271, 161] on input "*******" at bounding box center [304, 157] width 67 height 16
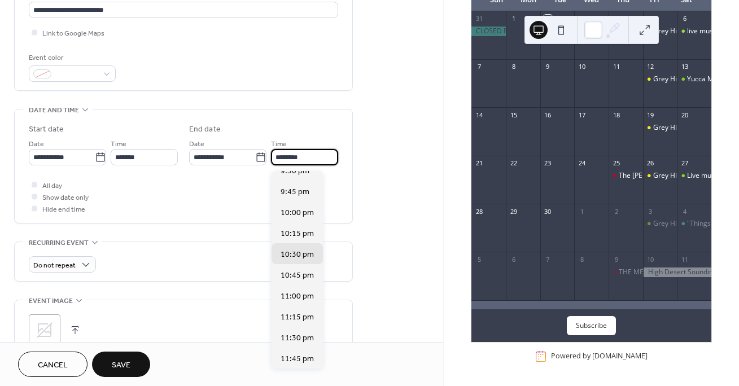
type input "********"
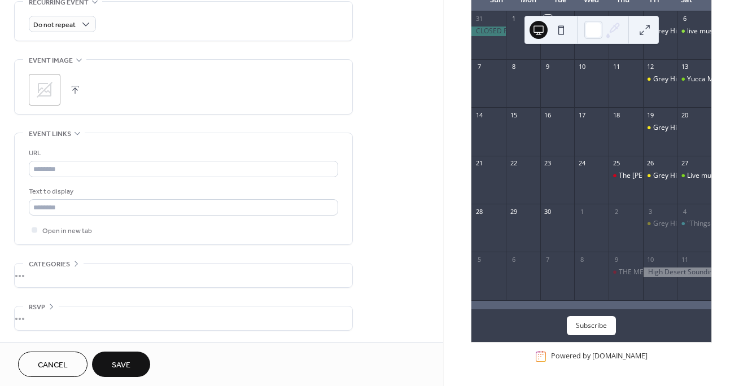
scroll to position [505, 0]
click at [119, 365] on span "Save" at bounding box center [121, 366] width 19 height 12
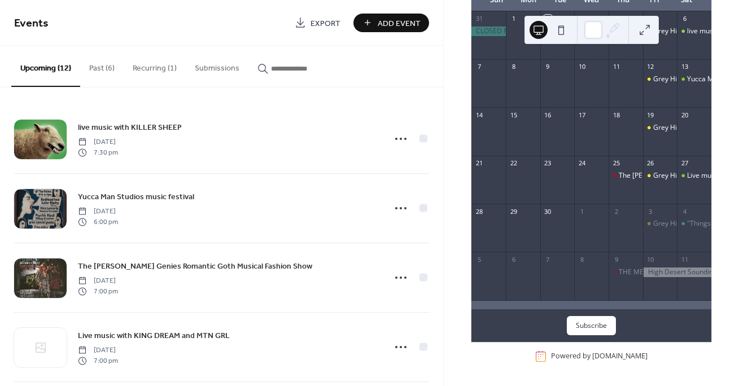
click at [642, 29] on button at bounding box center [645, 30] width 18 height 18
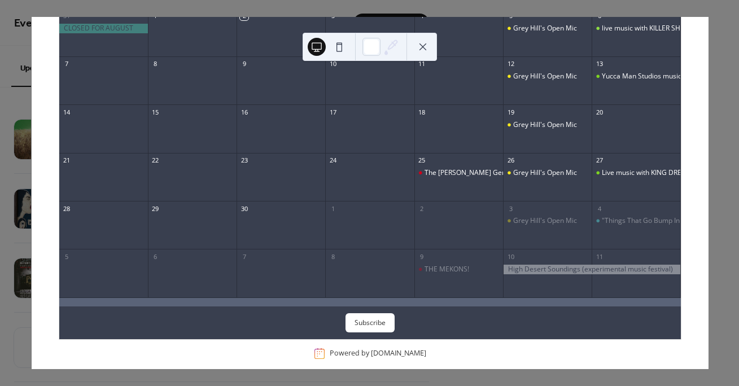
click at [422, 47] on button at bounding box center [423, 47] width 18 height 18
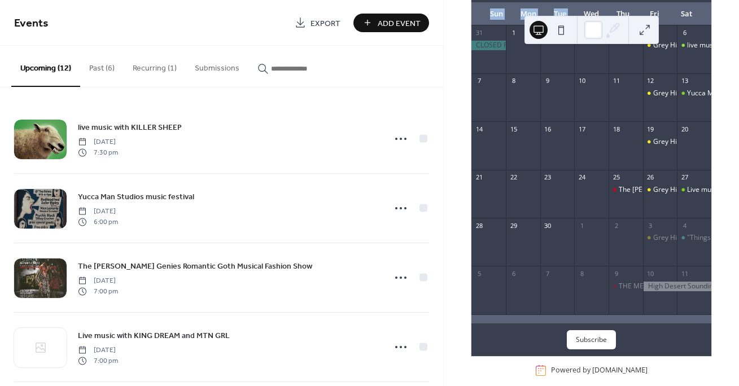
click at [578, 14] on div "September 2025 2 Today Sun Mon Tue Wed Thu Fri Sat 31 1 2 3 4 5 Grey Hill's Ope…" at bounding box center [591, 193] width 296 height 386
click at [430, 100] on div "live music with KILLER SHEEP Saturday, September 6, 2025 7:30 pm Yucca Man Stud…" at bounding box center [221, 237] width 443 height 299
click at [455, 75] on div "September 2025 2 Today Sun Mon Tue Wed Thu Fri Sat 31 1 2 3 4 5 Grey Hill's Ope…" at bounding box center [591, 193] width 295 height 386
click at [427, 69] on div "Upcoming (12) Past (6) Recurring (1) Submissions" at bounding box center [221, 67] width 443 height 42
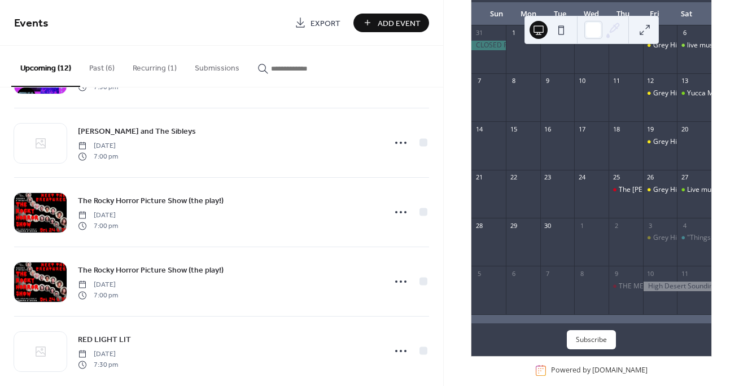
scroll to position [568, 0]
